Goal: Information Seeking & Learning: Find specific fact

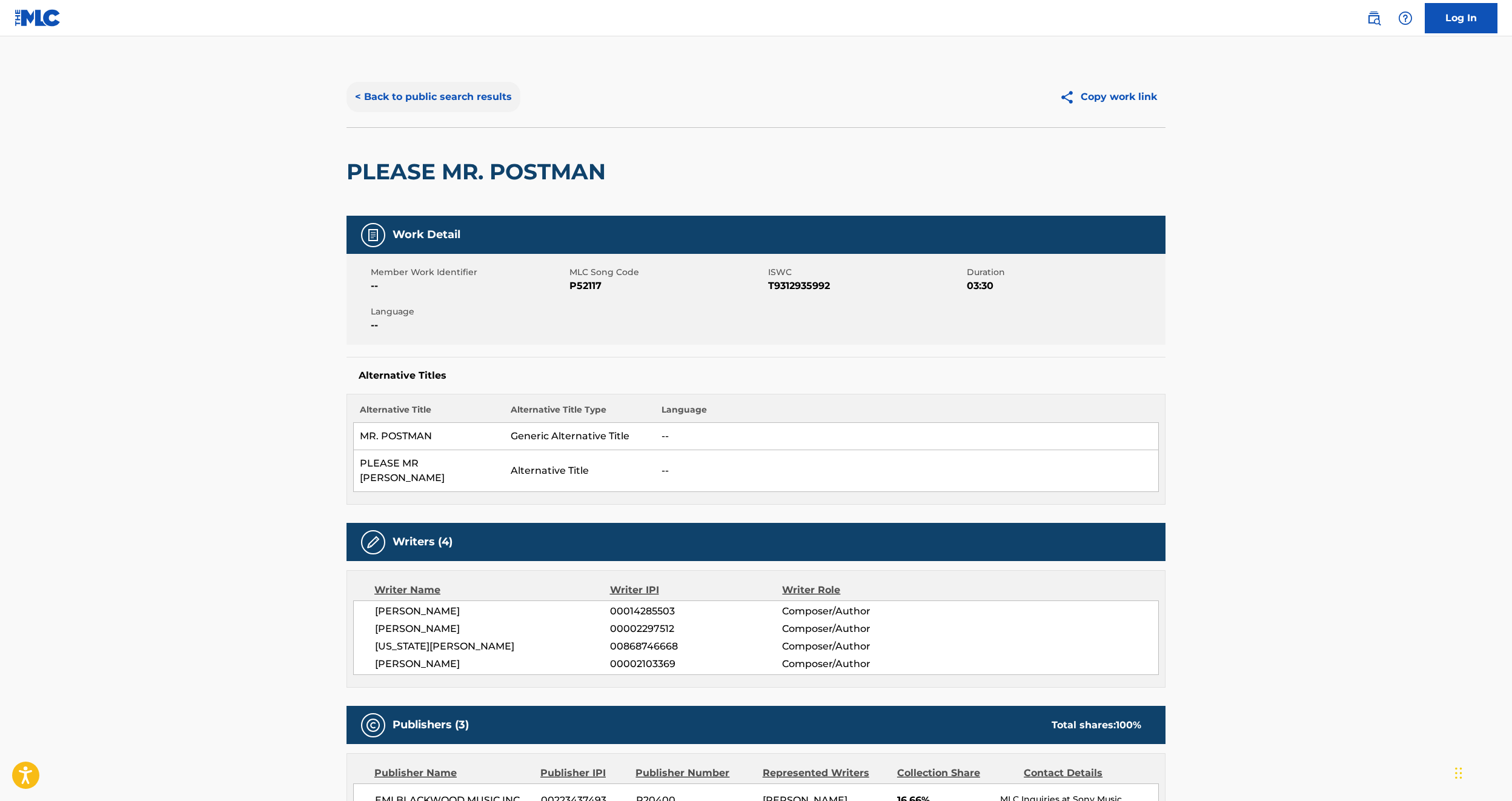
click at [424, 87] on button "< Back to public search results" at bounding box center [433, 97] width 174 height 31
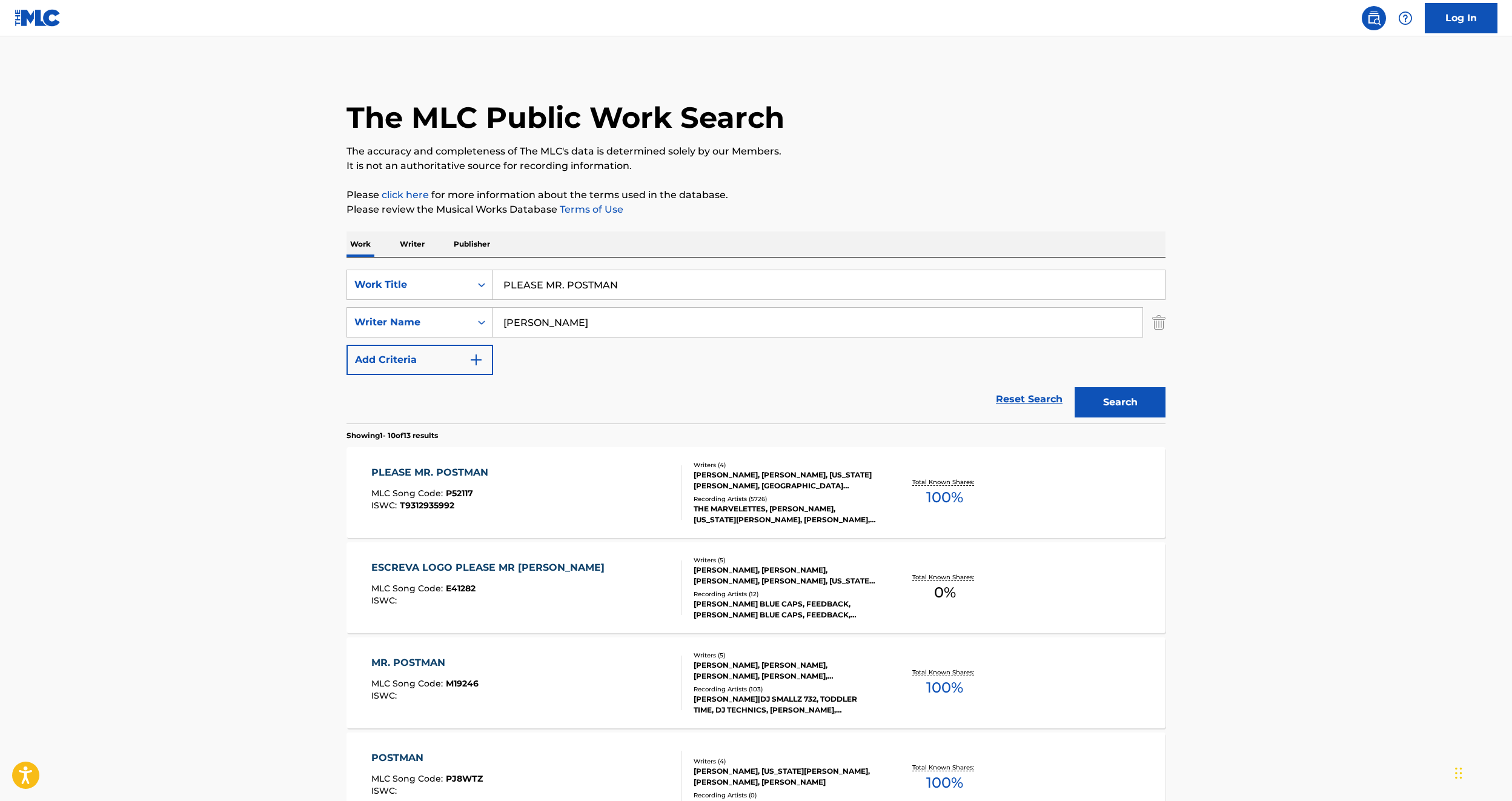
click at [558, 288] on input "PLEASE MR. POSTMAN" at bounding box center [829, 285] width 672 height 29
paste input "[MEDICAL_DATA] BROTHER"
type input "[MEDICAL_DATA] BROTHER"
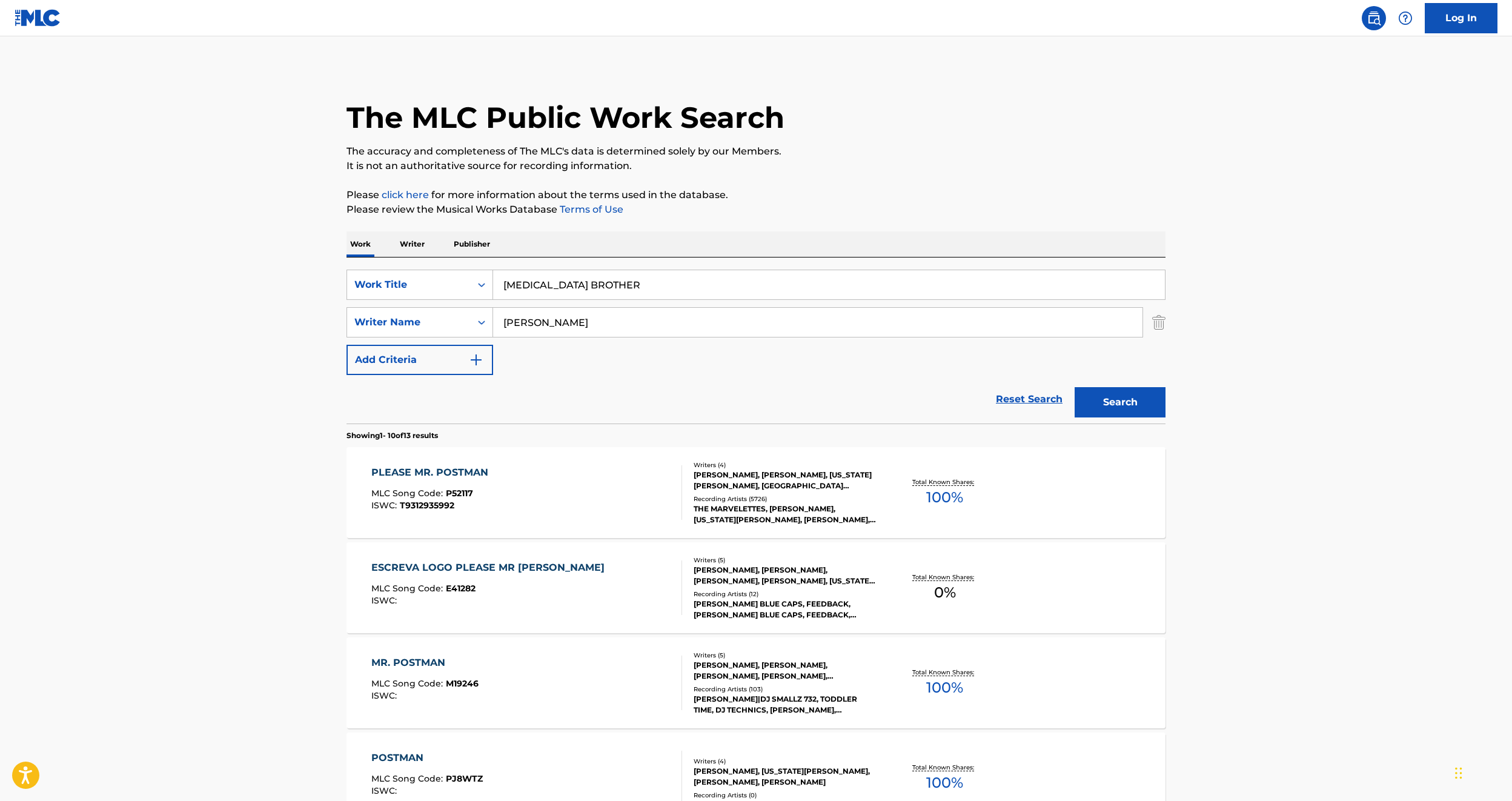
type input "[PERSON_NAME]"
click at [1075, 387] on button "Search" at bounding box center [1120, 402] width 91 height 31
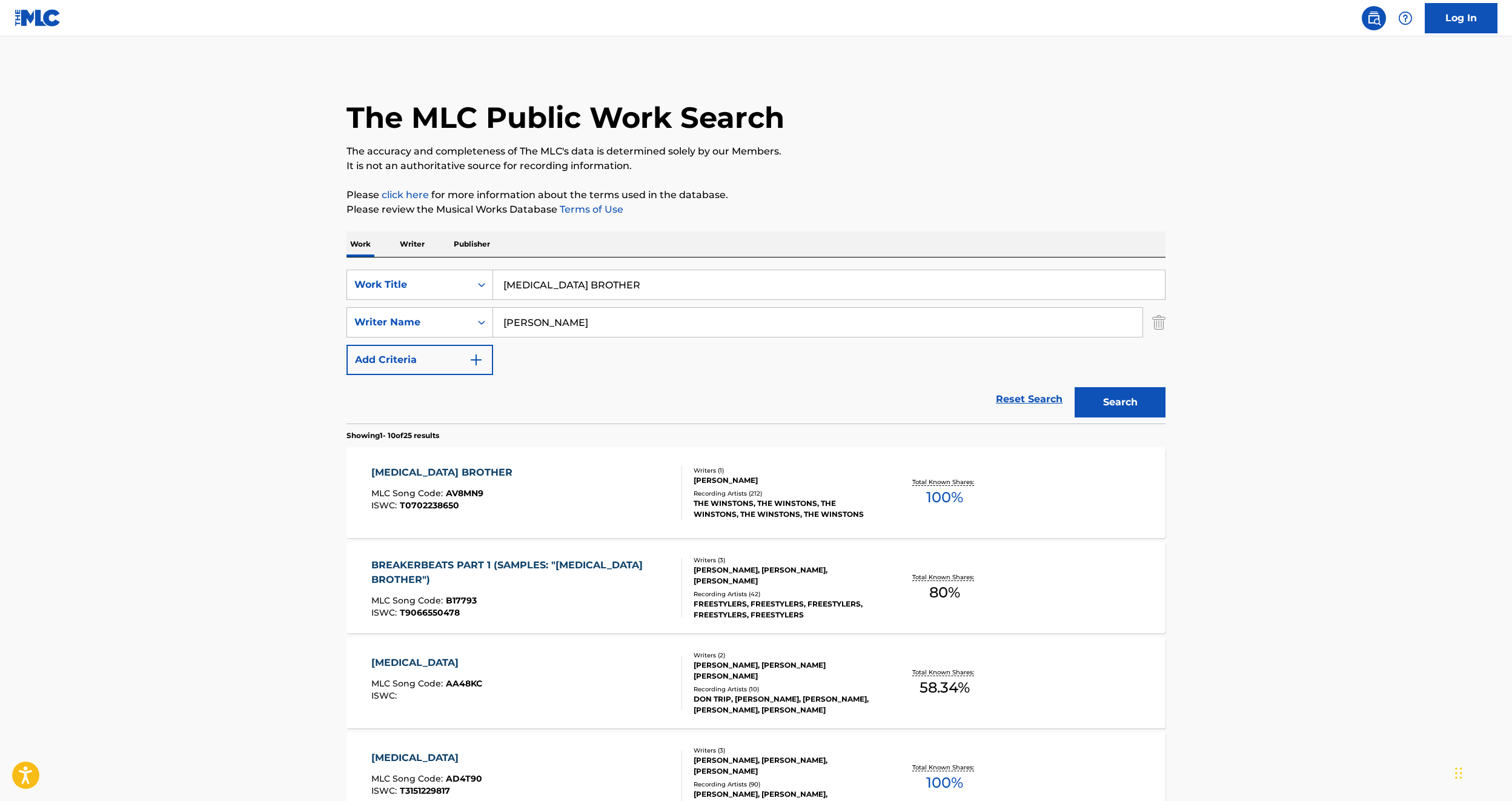
click at [494, 500] on div "[MEDICAL_DATA] BROTHER MLC Song Code : AV8MN9 ISWC : T0702238650" at bounding box center [527, 492] width 311 height 54
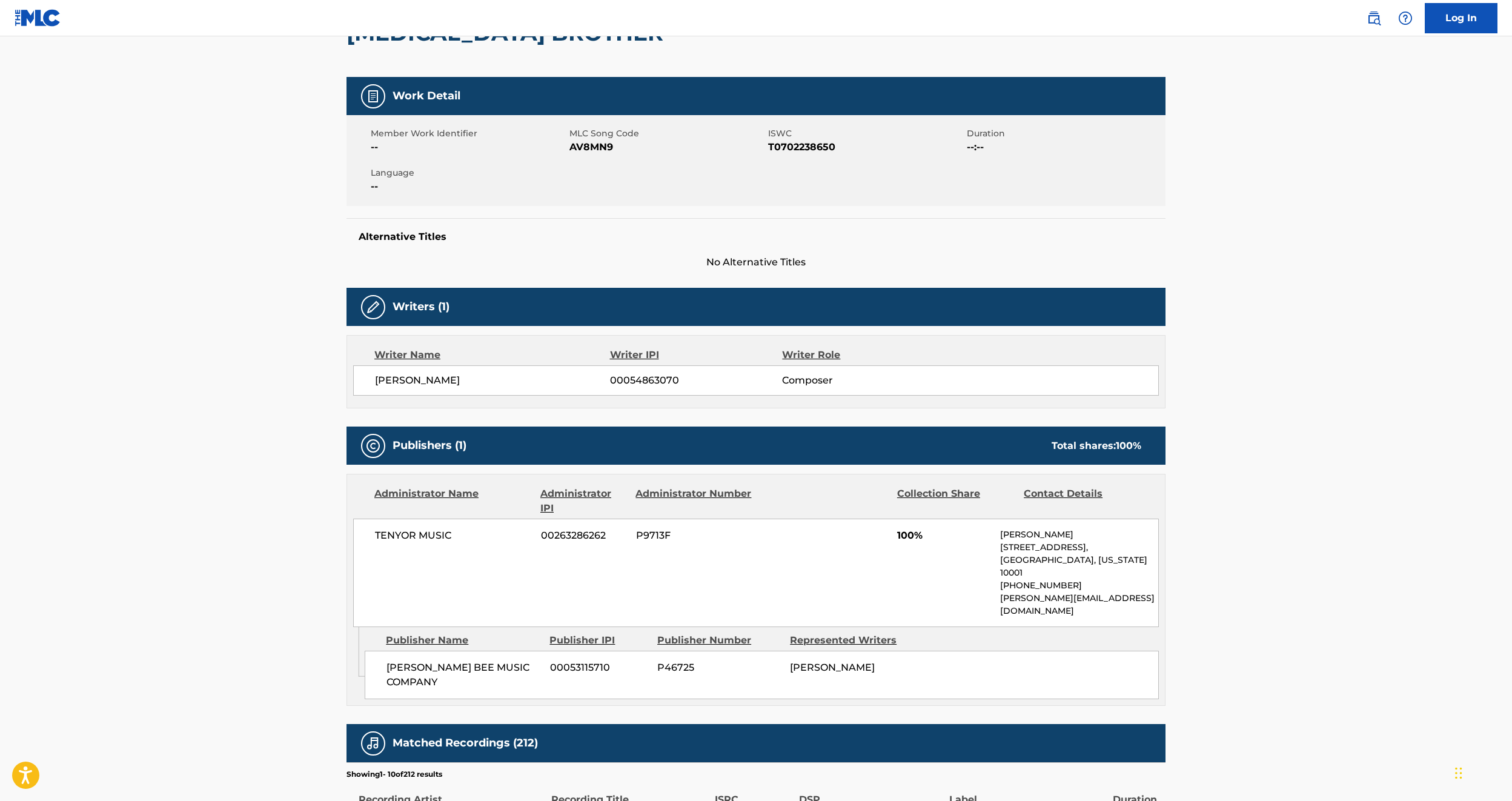
scroll to position [159, 0]
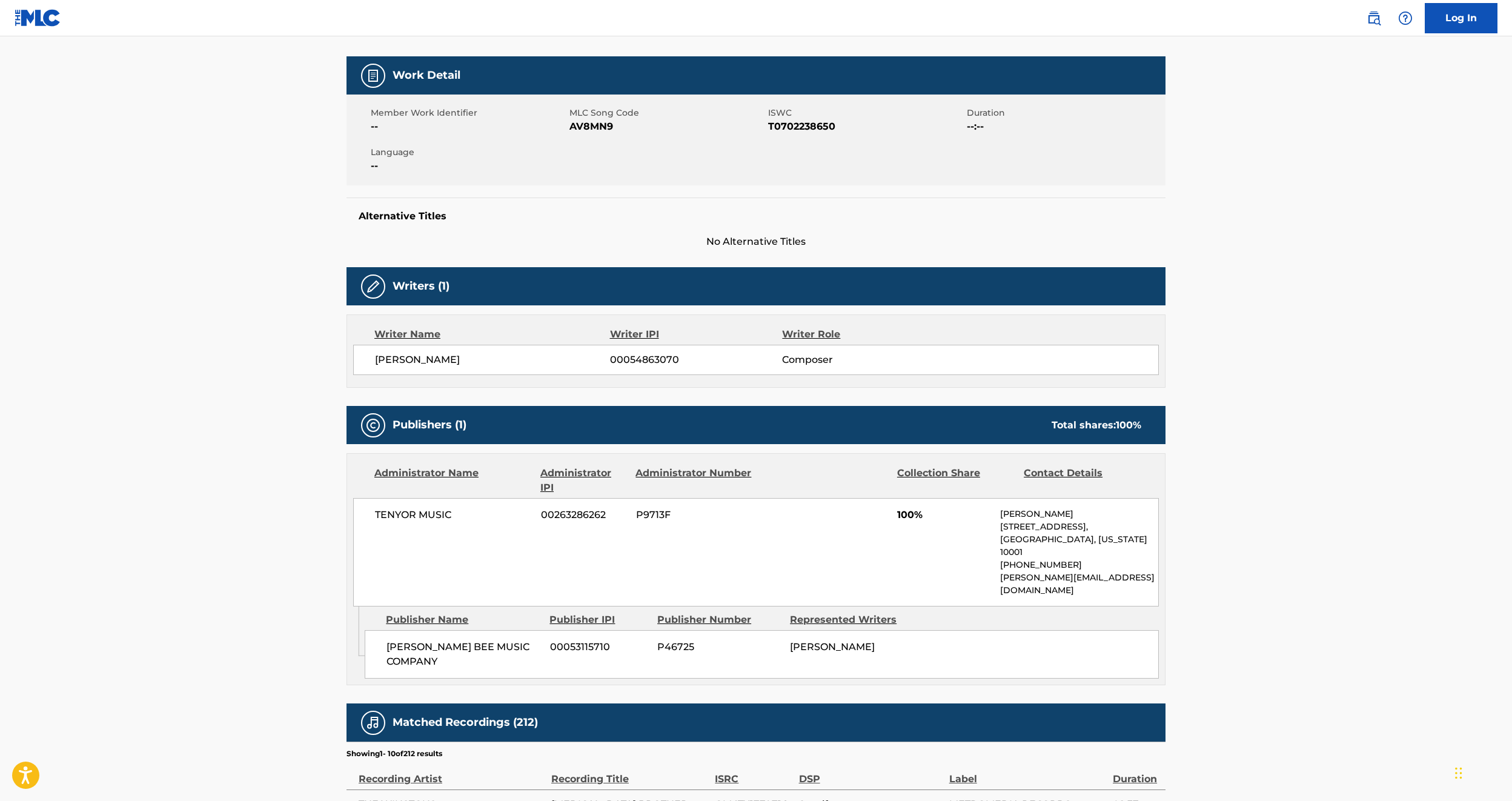
click at [424, 517] on span "TENYOR MUSIC" at bounding box center [453, 515] width 157 height 15
copy div "TENYOR MUSIC"
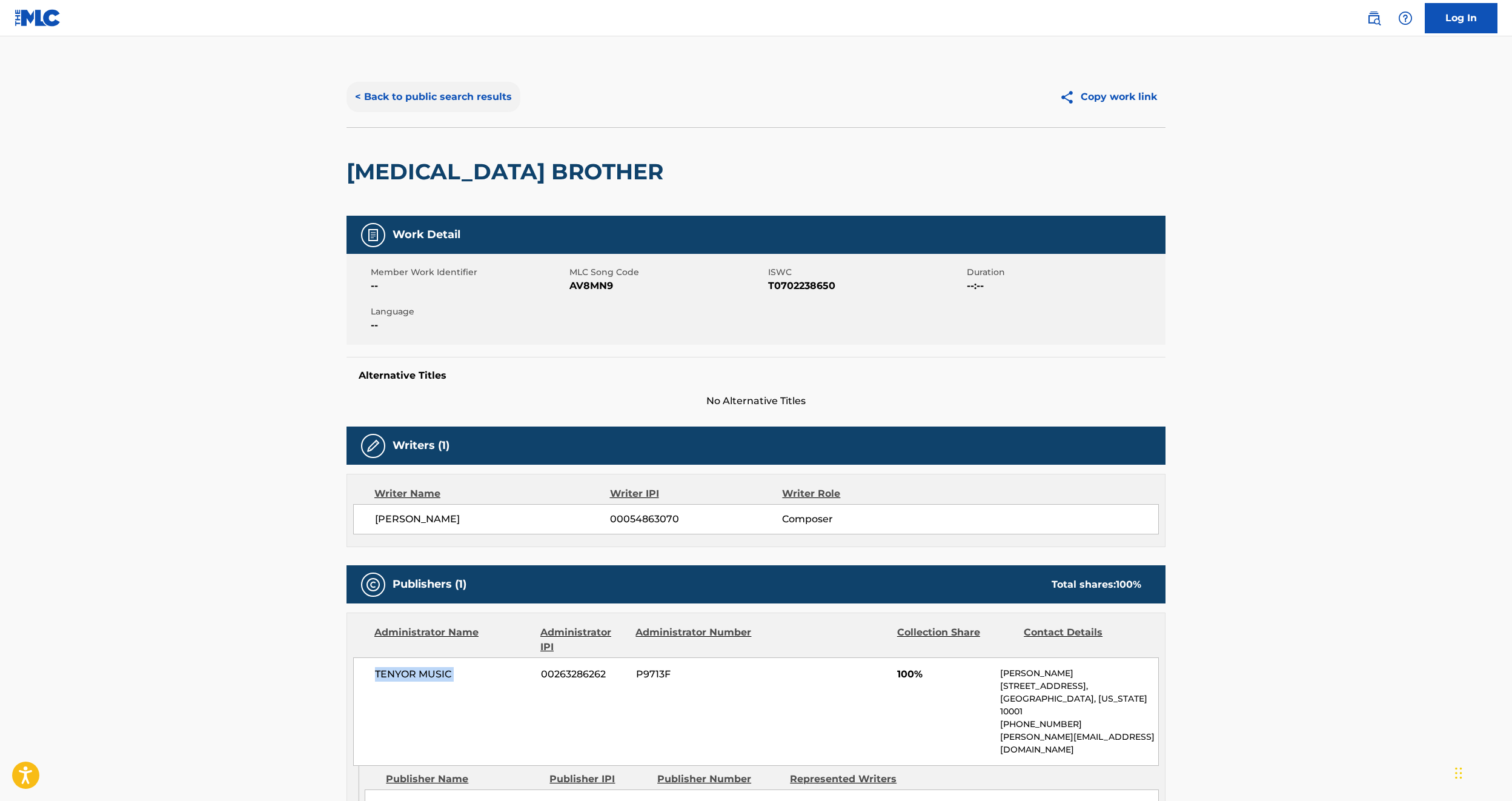
click at [463, 95] on button "< Back to public search results" at bounding box center [433, 97] width 174 height 31
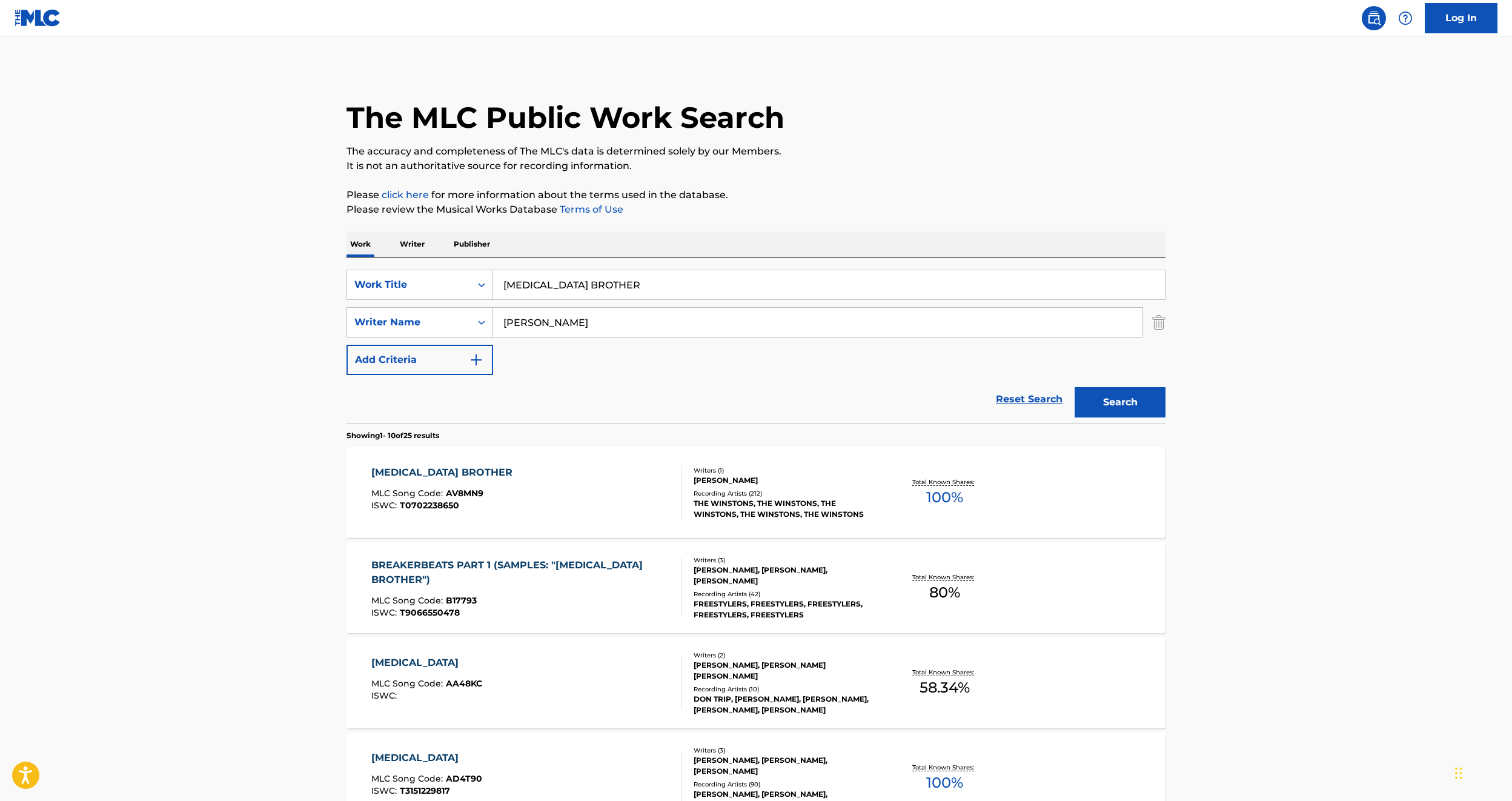
click at [570, 282] on input "[MEDICAL_DATA] BROTHER" at bounding box center [829, 285] width 672 height 29
paste input "CHASE THE LIGHT"
type input "CHASE THE LIGHT"
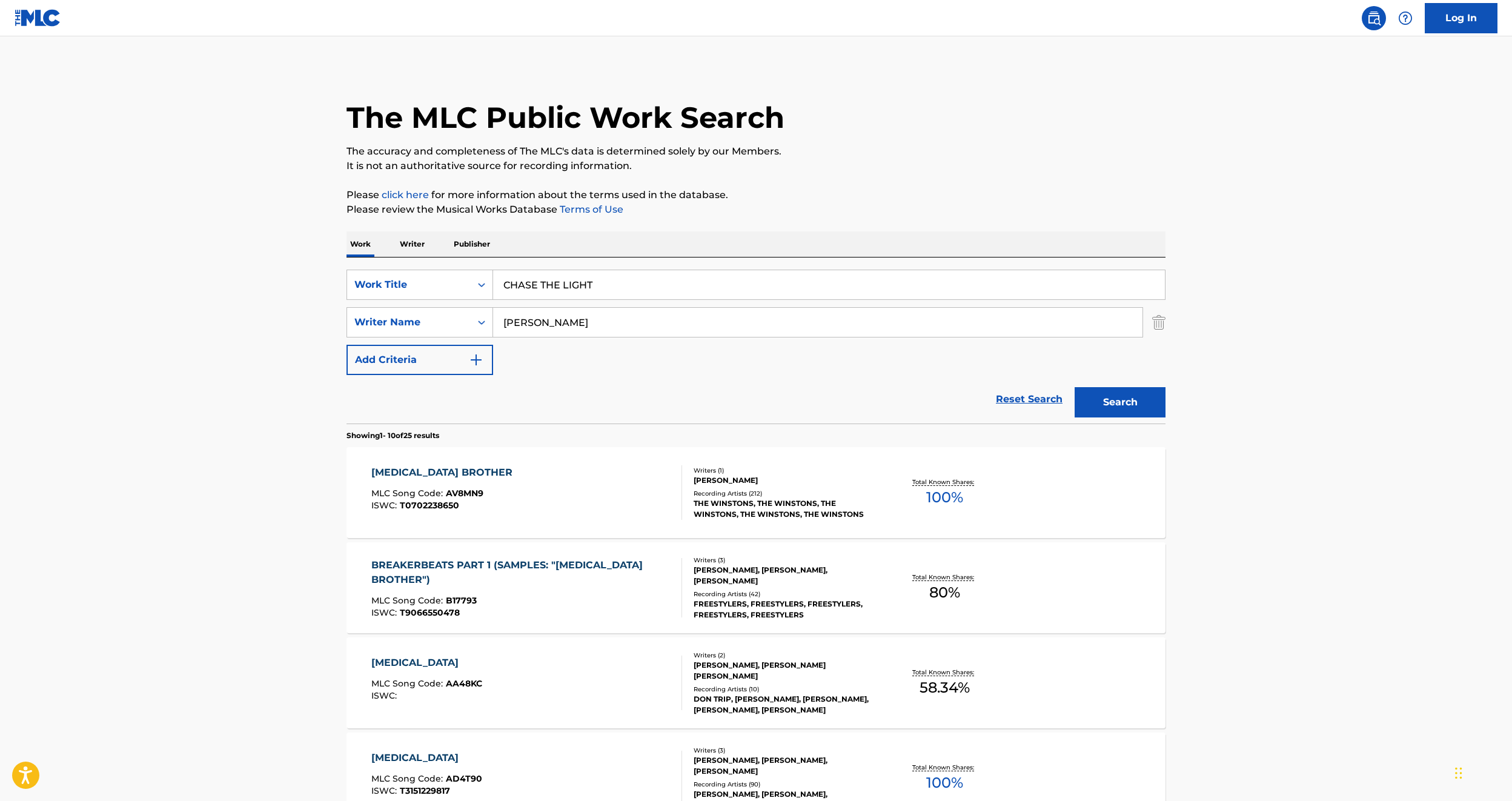
type input "[PERSON_NAME]"
click at [1075, 387] on button "Search" at bounding box center [1120, 402] width 91 height 31
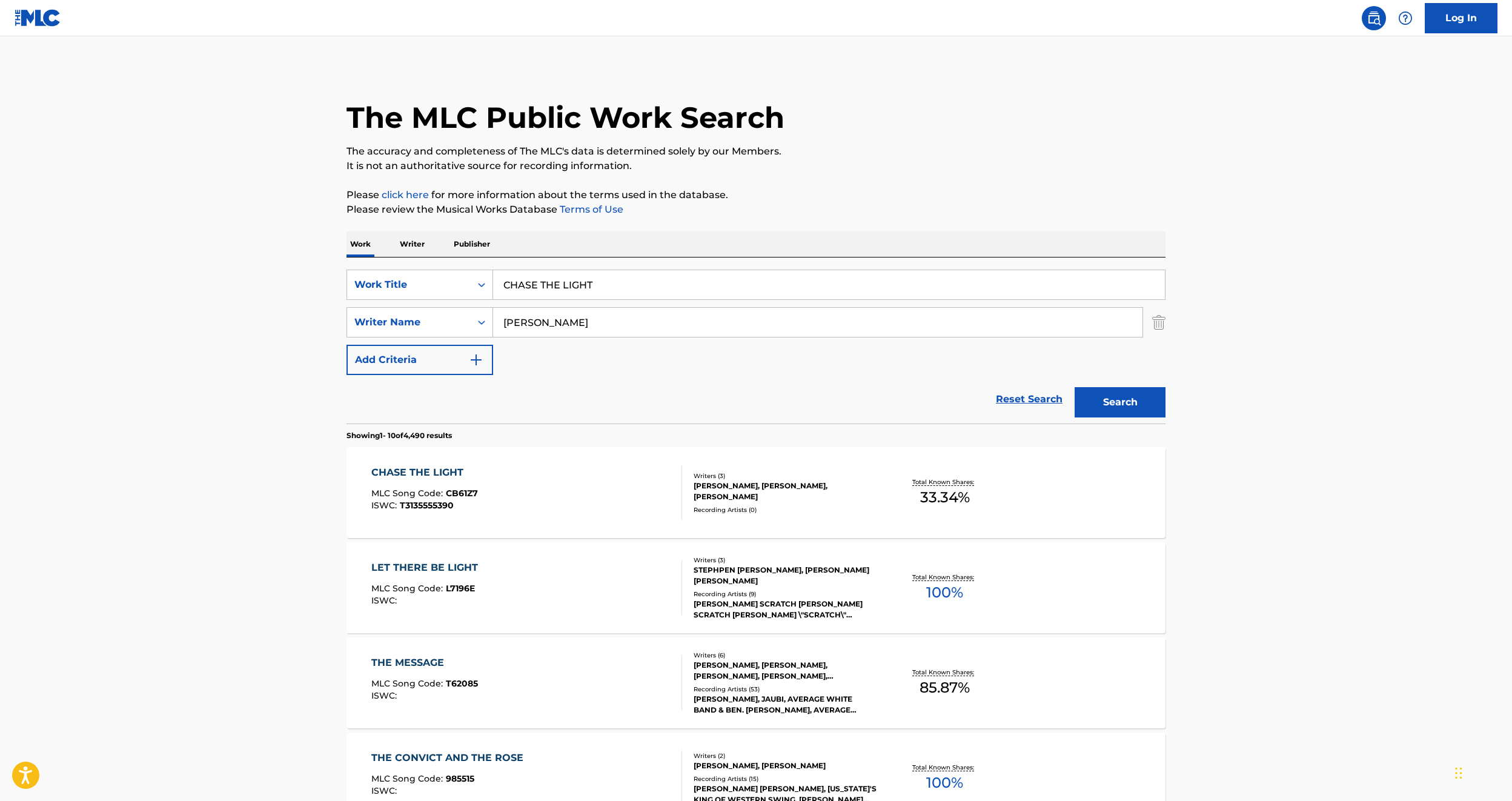
click at [509, 488] on div "CHASE THE LIGHT MLC Song Code : CB61Z7 ISWC : T3135555390" at bounding box center [527, 492] width 311 height 54
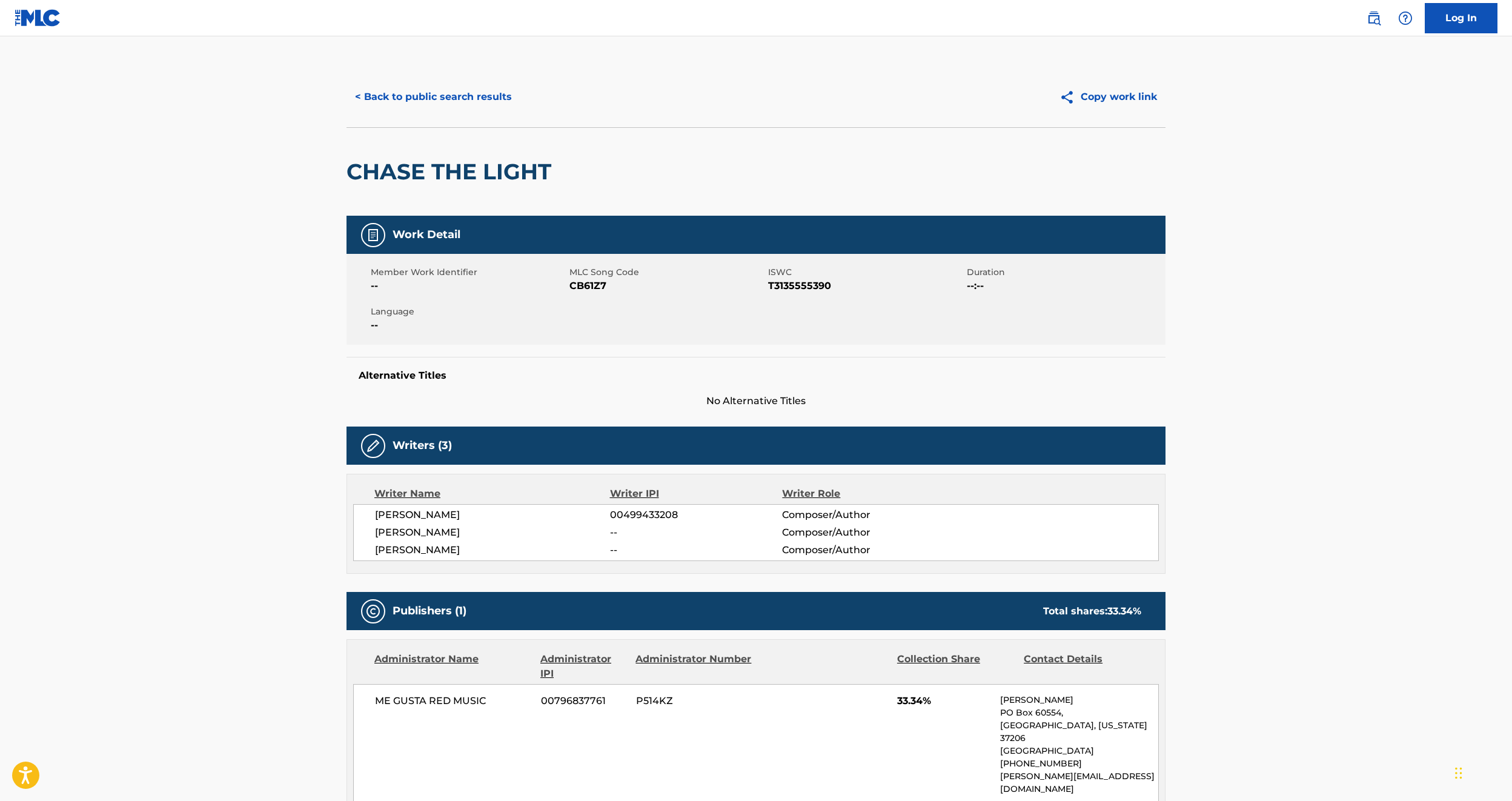
click at [464, 113] on div "< Back to public search results Copy work link" at bounding box center [756, 96] width 819 height 60
click at [459, 96] on button "< Back to public search results" at bounding box center [433, 97] width 174 height 31
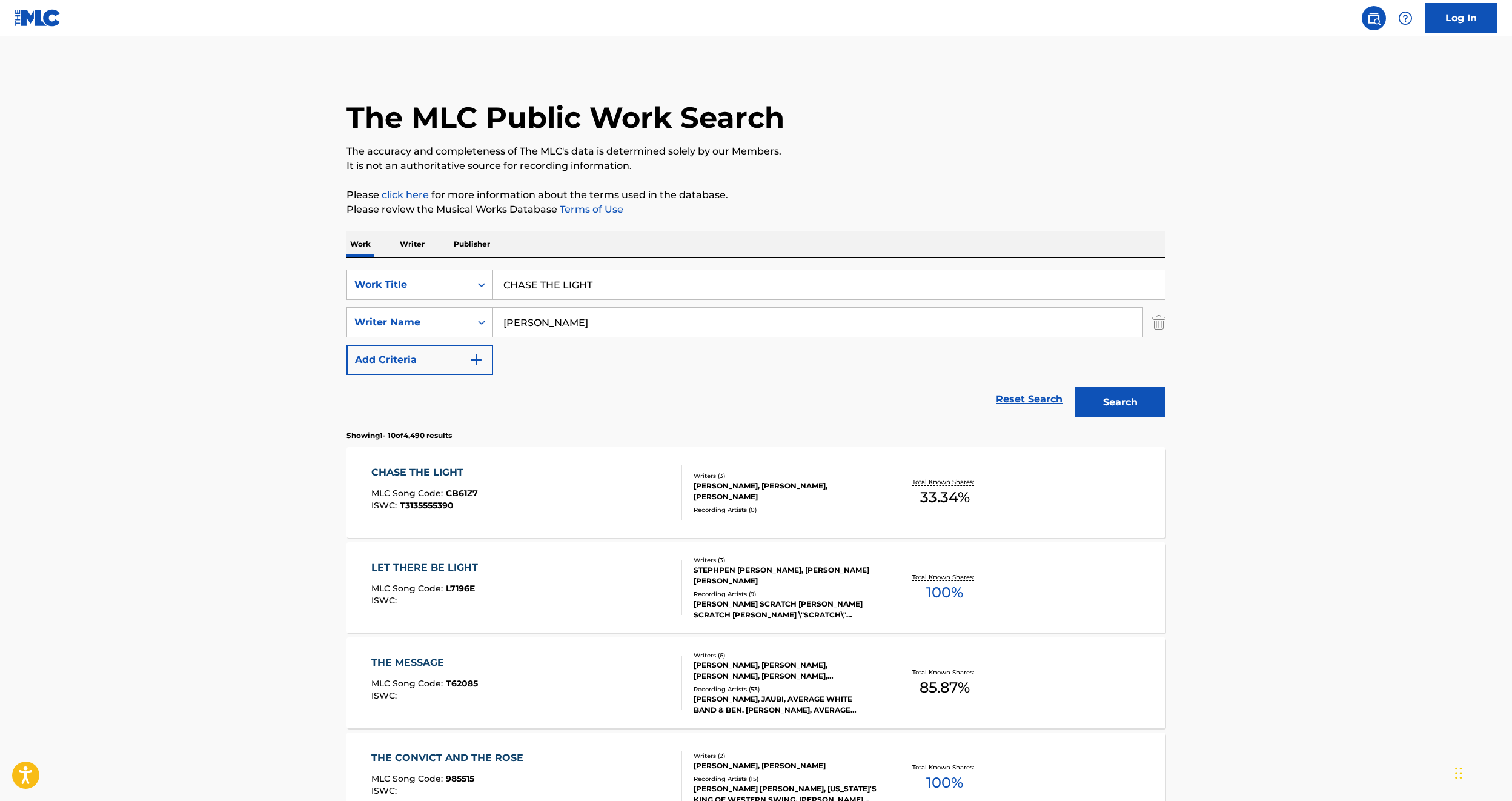
click at [532, 285] on input "CHASE THE LIGHT" at bounding box center [829, 285] width 672 height 29
paste input "FLOWERDALE"
type input "FLOWERDALE"
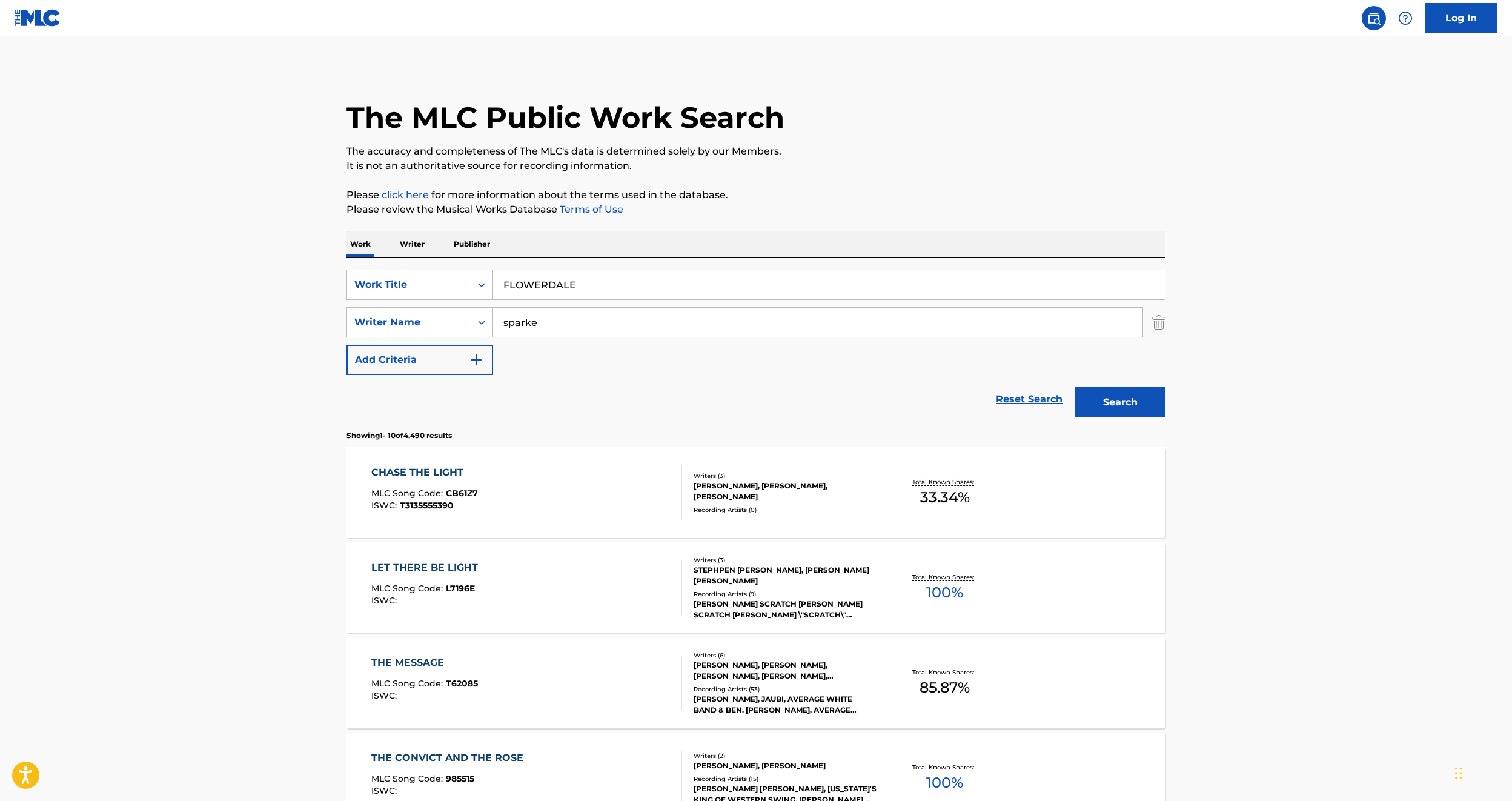
type input "sparke"
click at [1075, 387] on button "Search" at bounding box center [1120, 402] width 91 height 31
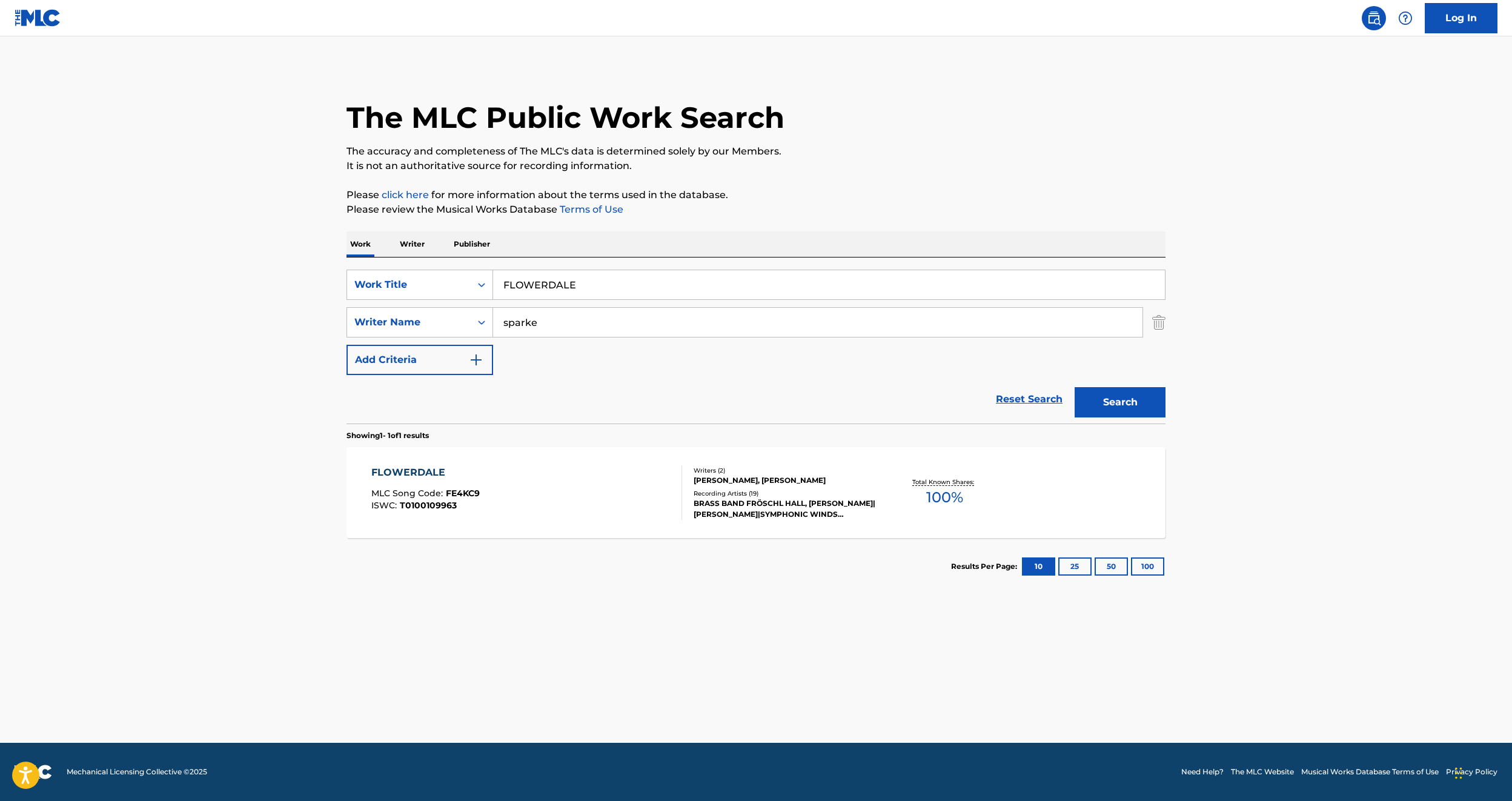
click at [528, 506] on div "FLOWERDALE MLC Song Code : FE4KC9 ISWC : T0100109963" at bounding box center [527, 492] width 311 height 54
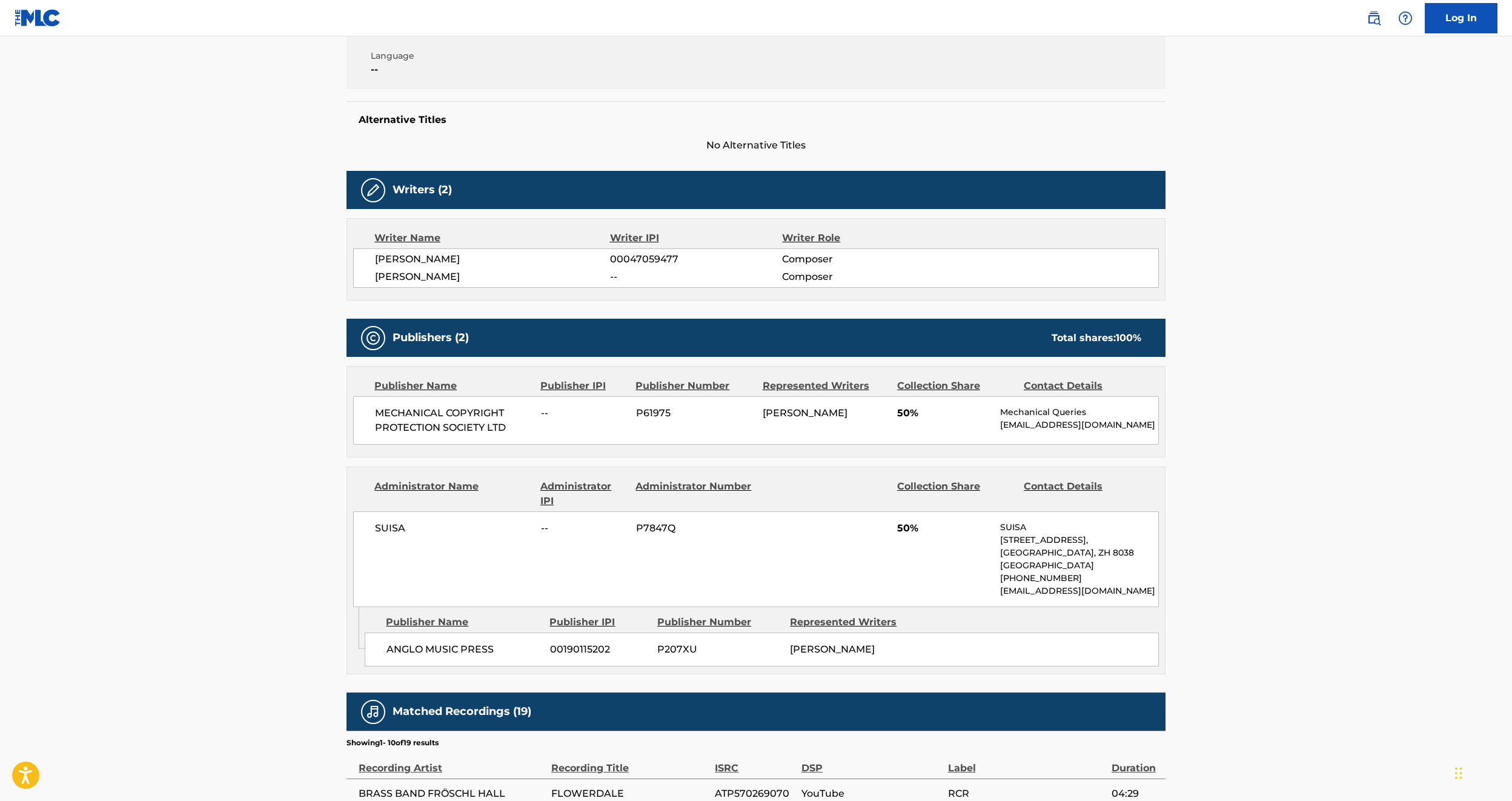
scroll to position [270, 0]
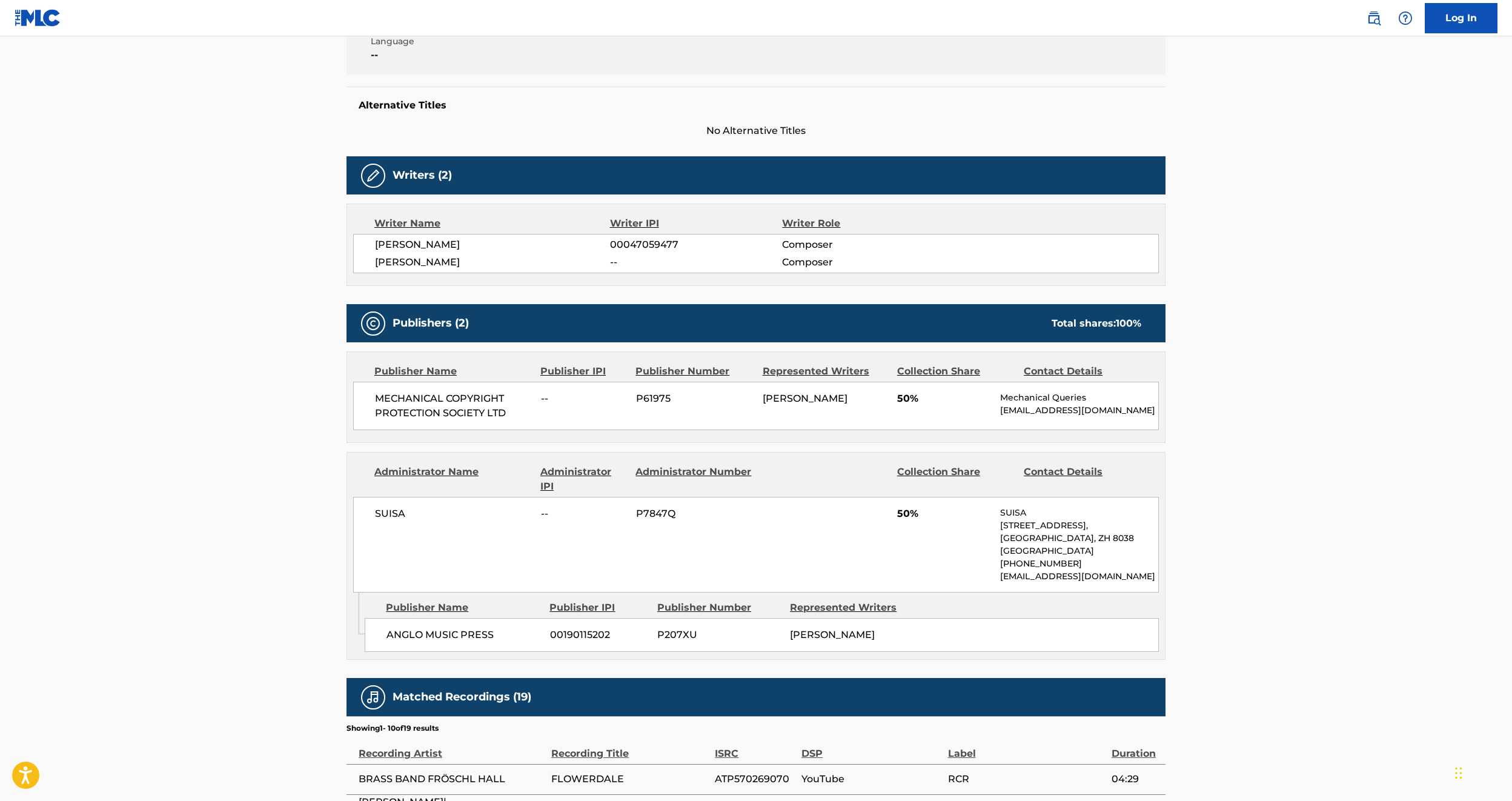
click at [418, 257] on span "[PERSON_NAME]" at bounding box center [492, 262] width 235 height 15
copy div "[PERSON_NAME]"
click at [454, 642] on span "ANGLO MUSIC PRESS" at bounding box center [463, 635] width 154 height 15
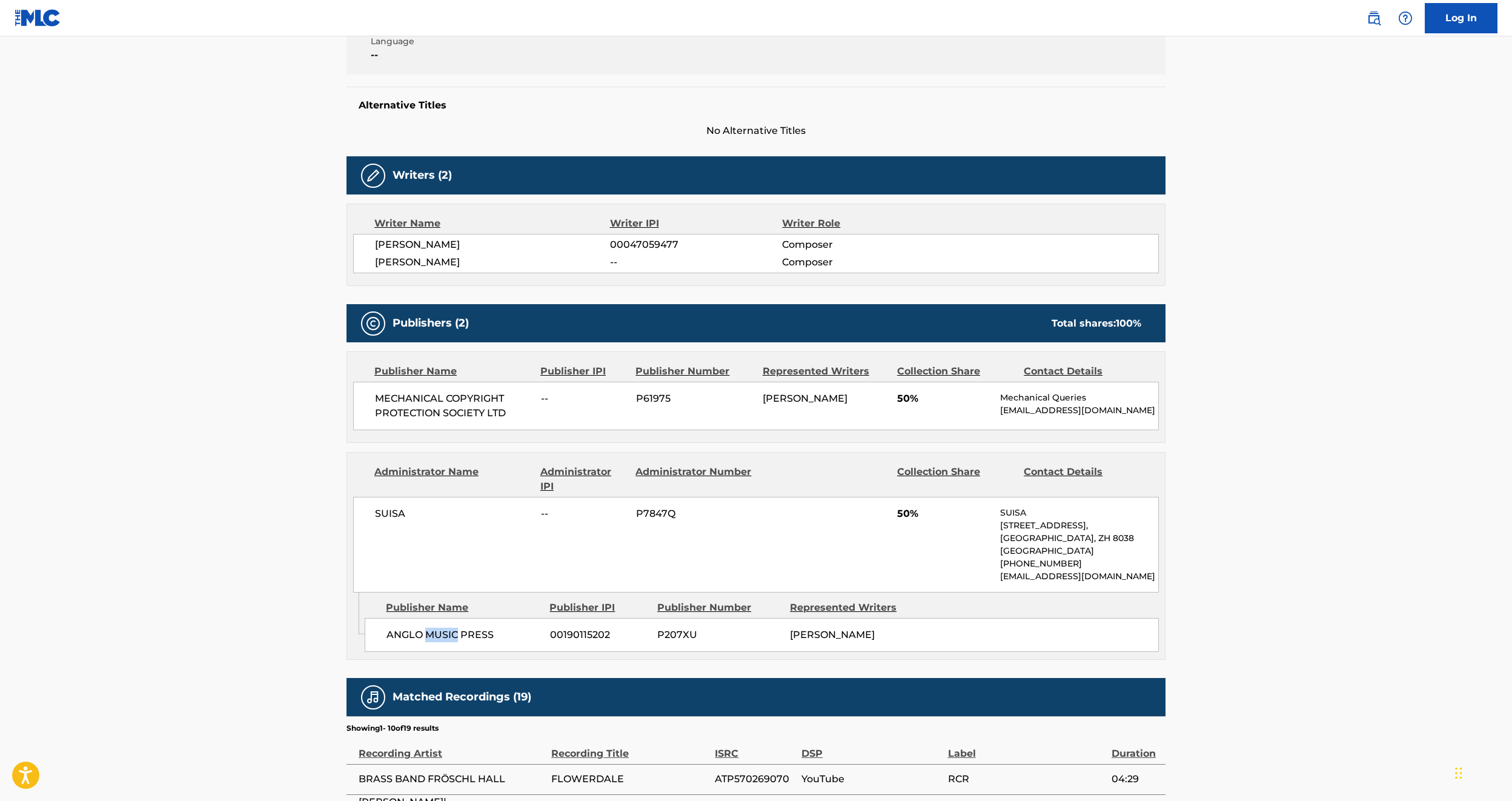
click at [454, 642] on span "ANGLO MUSIC PRESS" at bounding box center [463, 635] width 154 height 15
copy div "ANGLO MUSIC PRESS"
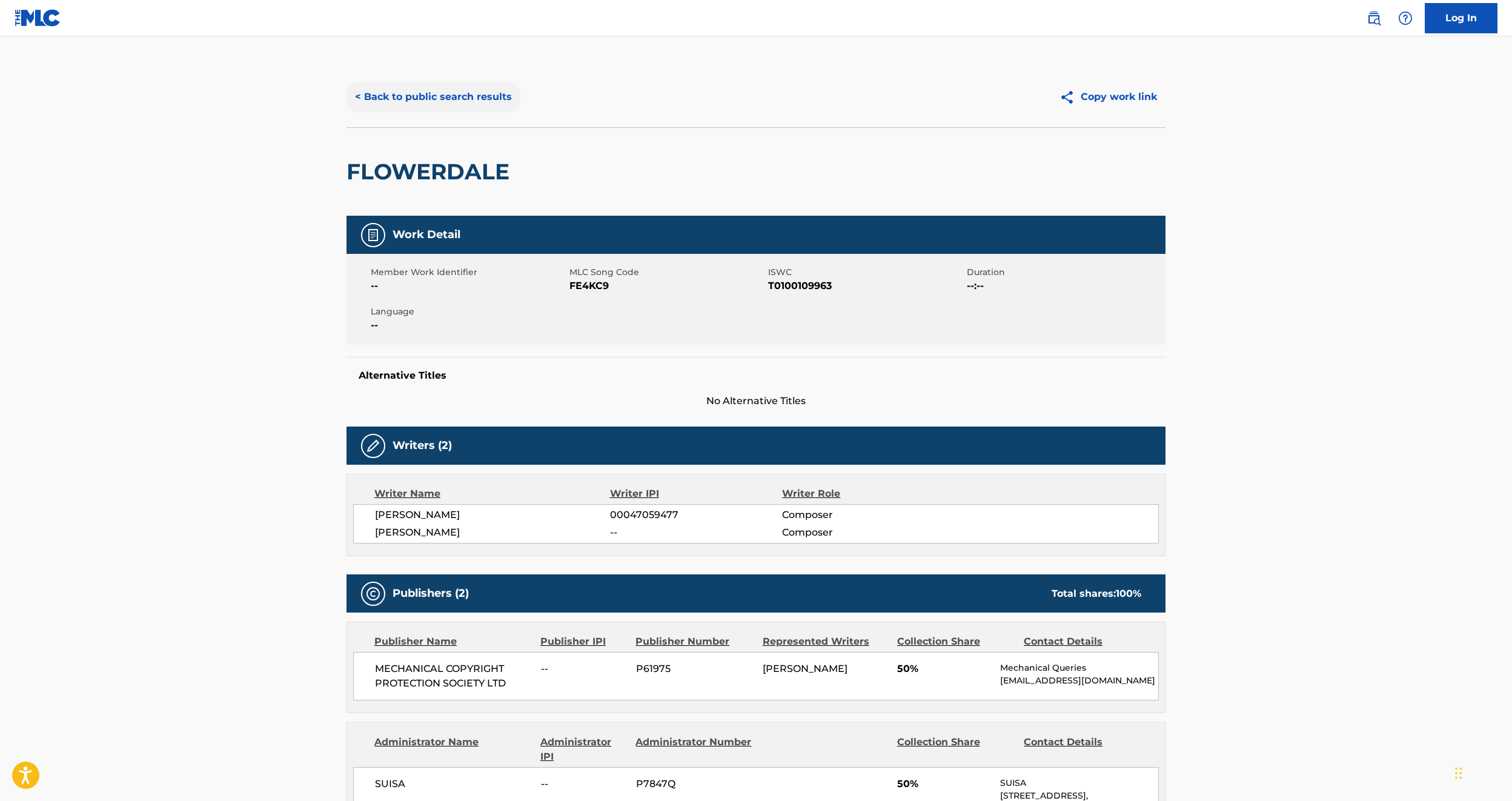
click at [430, 103] on button "< Back to public search results" at bounding box center [433, 97] width 174 height 31
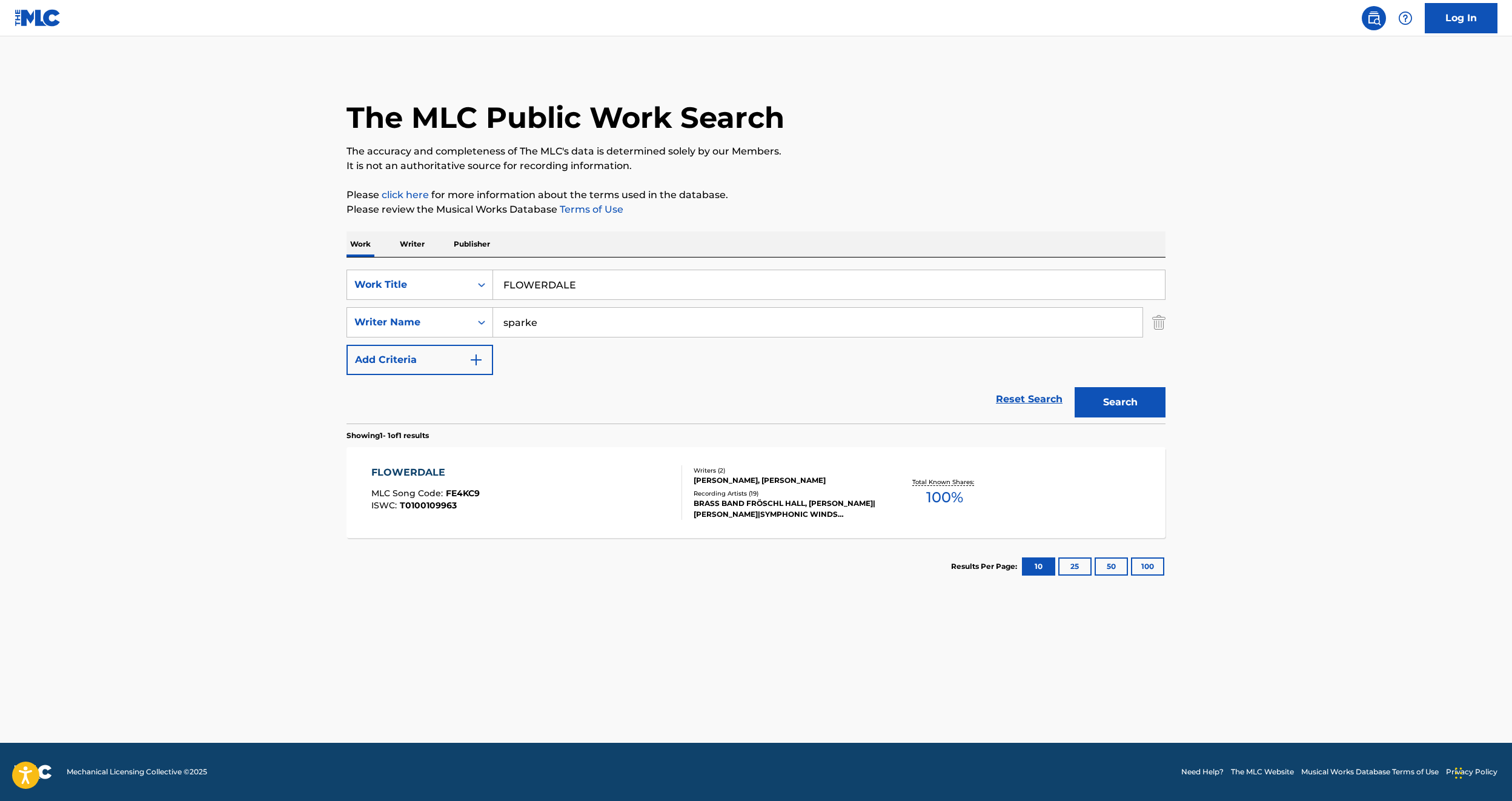
click at [557, 284] on input "FLOWERDALE" at bounding box center [829, 285] width 672 height 29
paste input "EVERY LIVING BREATHING MOMENT"
type input "EVERY LIVING BREATHING MOMENT"
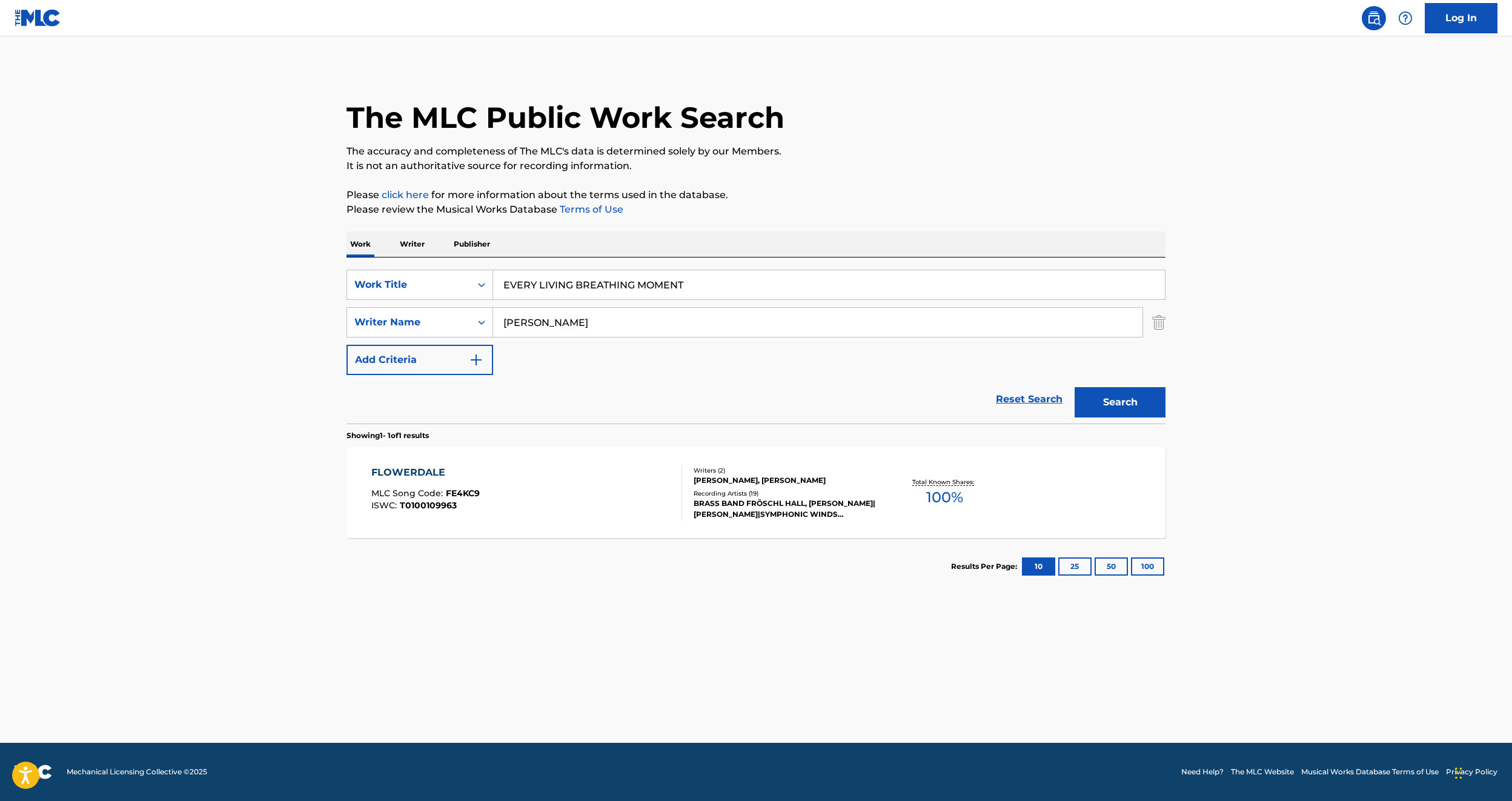
type input "[PERSON_NAME]"
click at [1075, 387] on button "Search" at bounding box center [1120, 402] width 91 height 31
click at [552, 493] on div "THIS MOMENT MLC Song Code : TE9DXU ISWC :" at bounding box center [527, 492] width 311 height 54
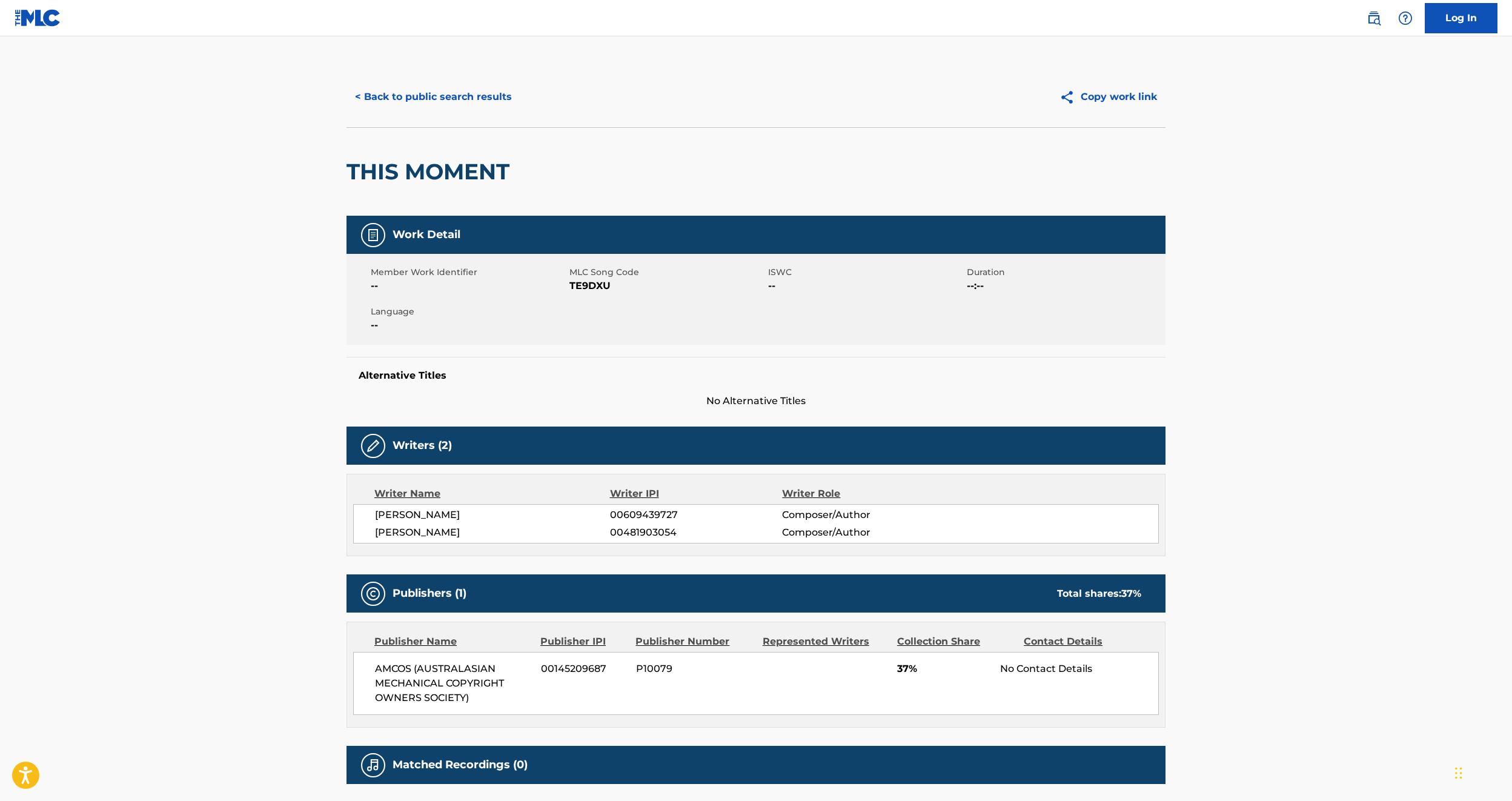
scroll to position [98, 0]
